Goal: Check status: Check status

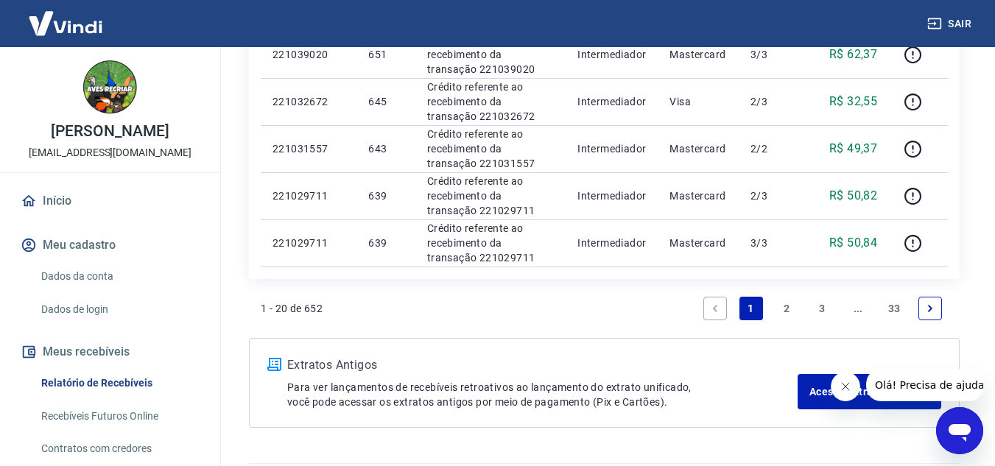
scroll to position [1104, 0]
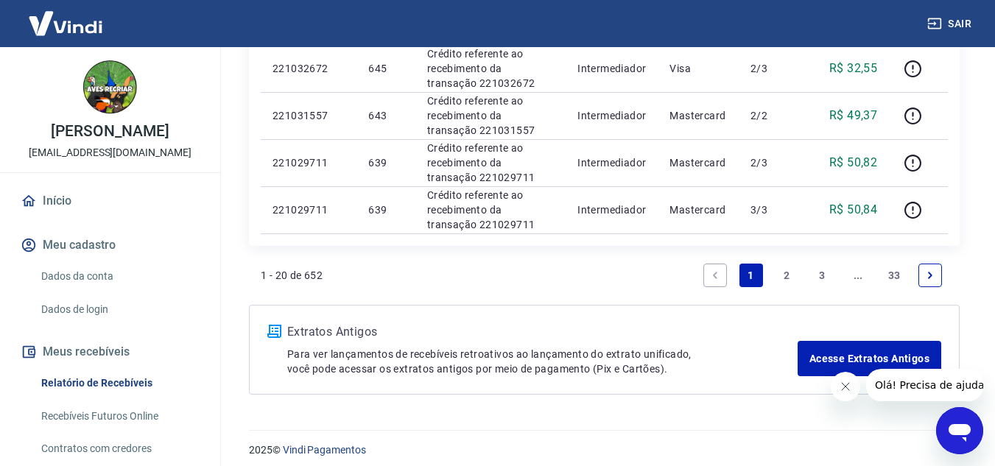
click at [790, 278] on link "2" at bounding box center [787, 276] width 24 height 24
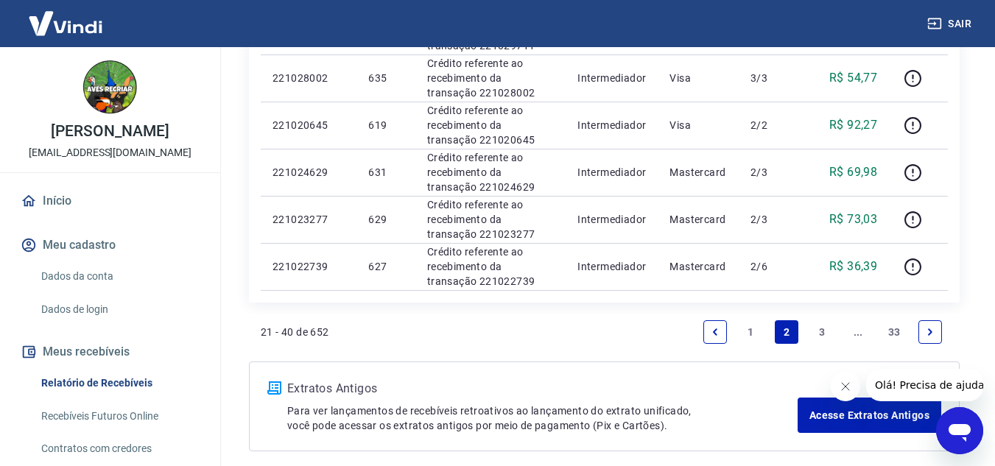
scroll to position [1067, 0]
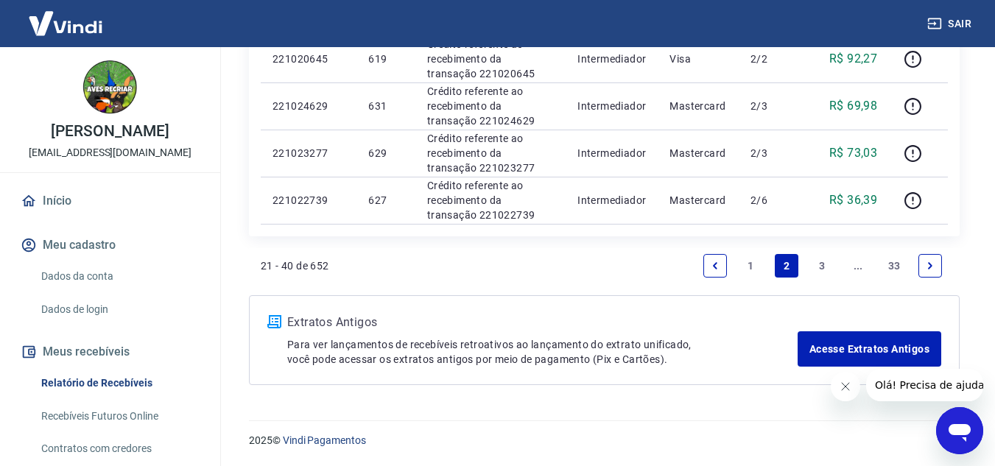
click at [821, 262] on link "3" at bounding box center [823, 266] width 24 height 24
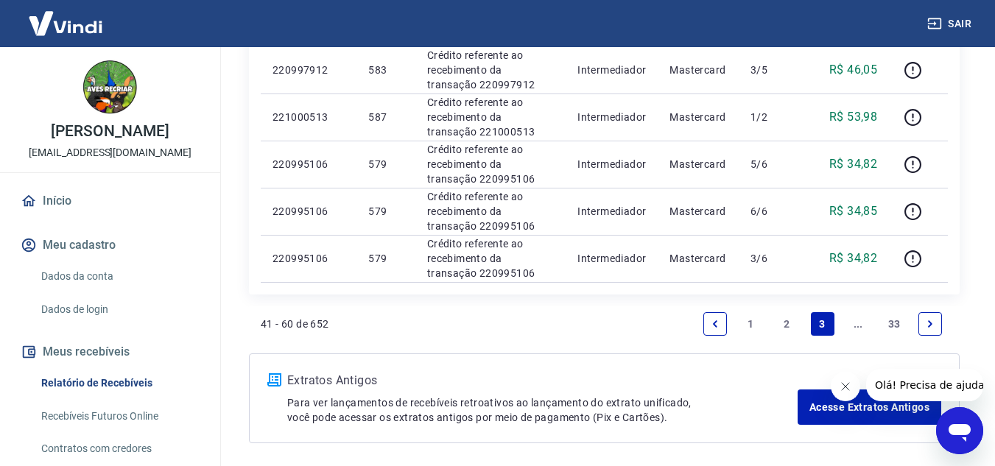
scroll to position [1067, 0]
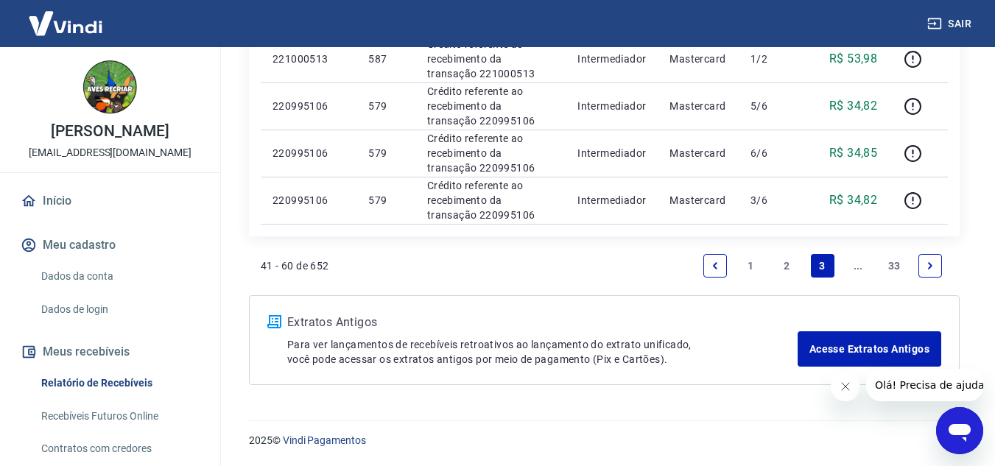
click at [927, 266] on icon "Next page" at bounding box center [930, 266] width 10 height 10
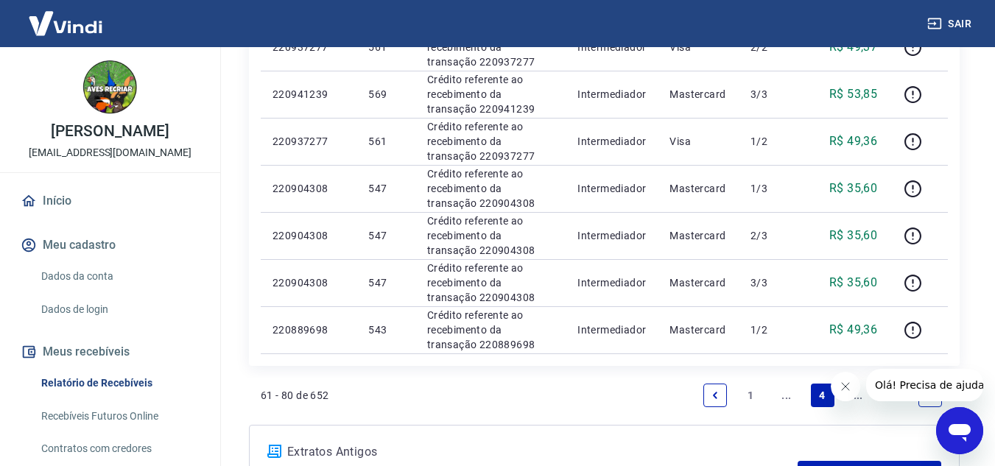
scroll to position [1031, 0]
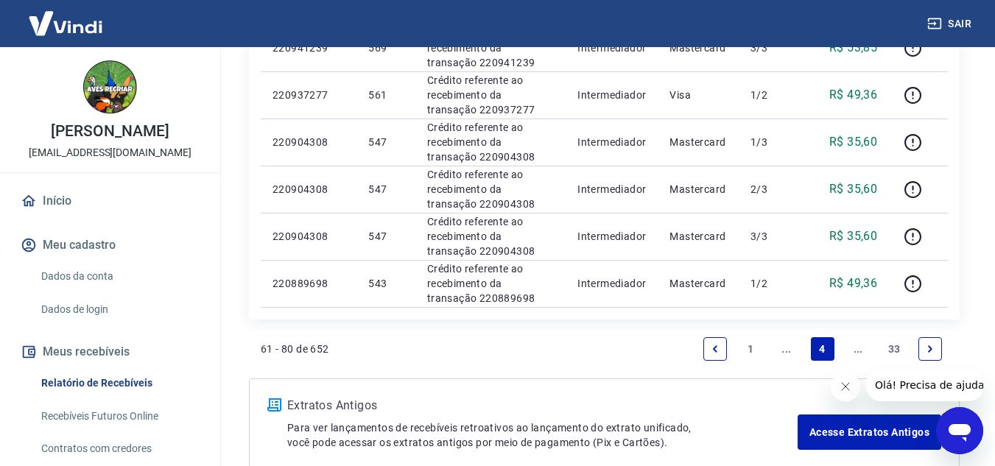
click at [931, 355] on link "Next page" at bounding box center [930, 349] width 24 height 24
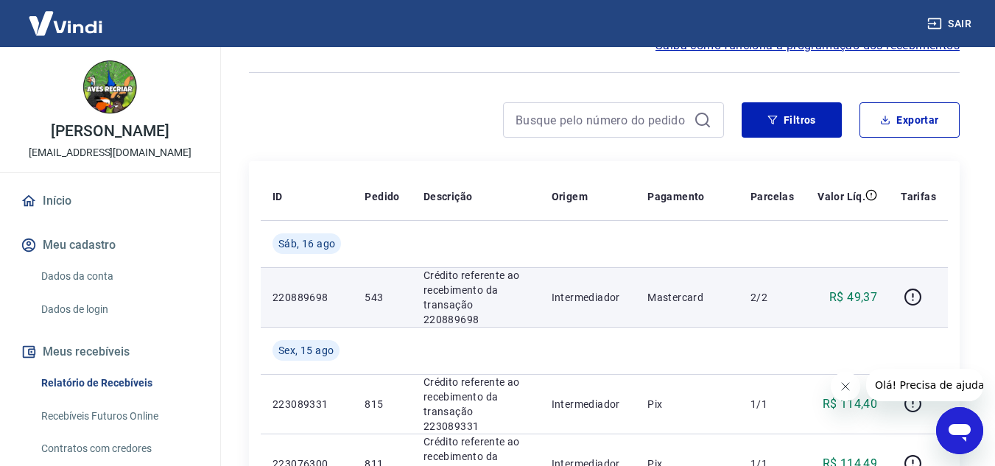
scroll to position [74, 0]
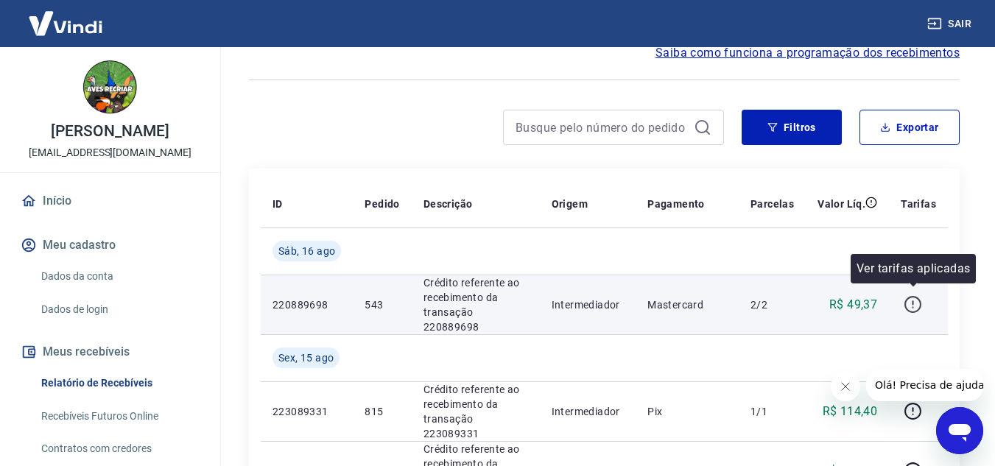
click at [916, 295] on icon "button" at bounding box center [912, 304] width 18 height 18
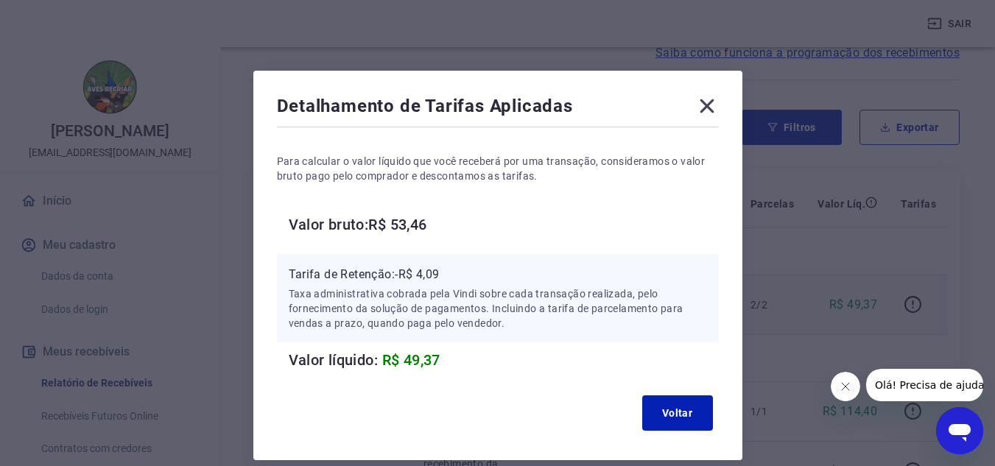
click at [705, 105] on icon at bounding box center [707, 106] width 14 height 14
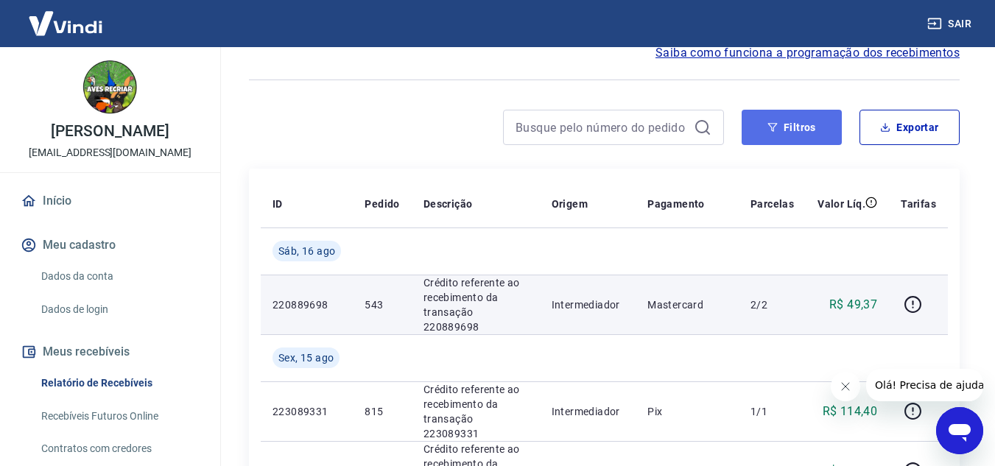
click at [779, 118] on button "Filtros" at bounding box center [791, 127] width 100 height 35
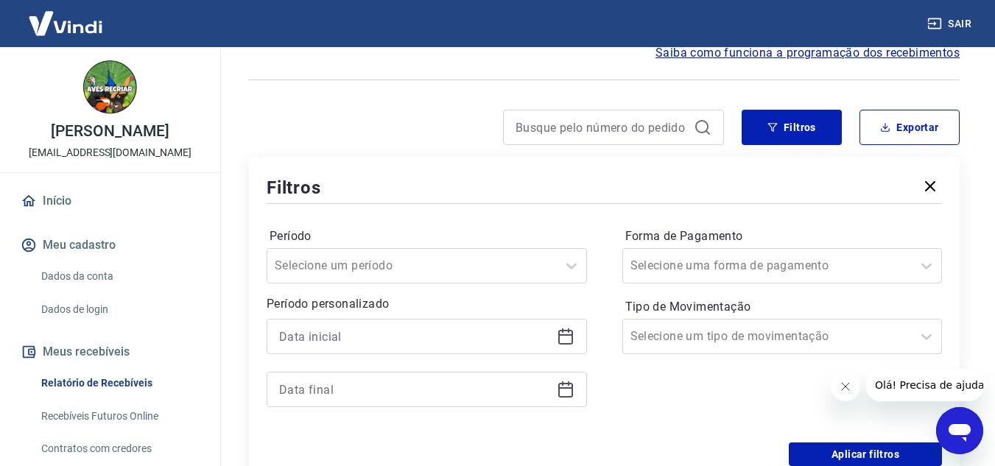
click at [931, 185] on icon "button" at bounding box center [930, 186] width 10 height 10
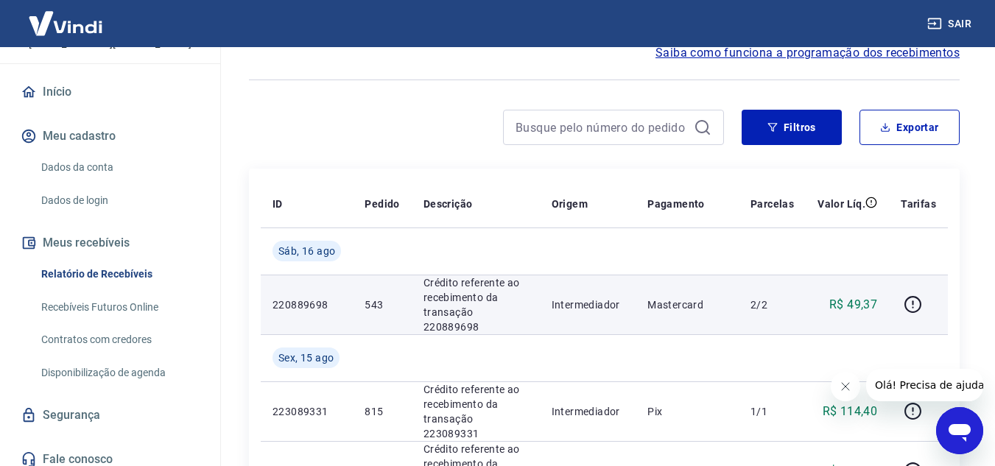
scroll to position [119, 0]
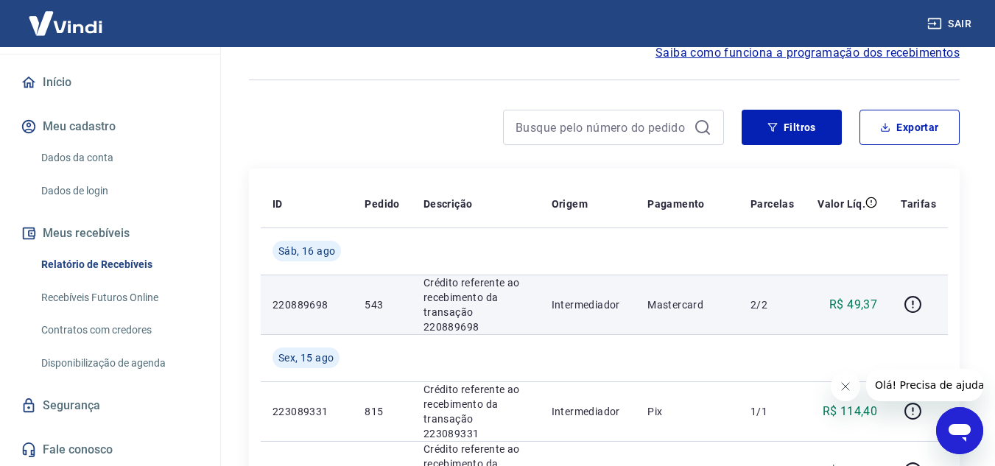
click at [124, 292] on link "Recebíveis Futuros Online" at bounding box center [118, 298] width 167 height 30
